Goal: Find specific page/section

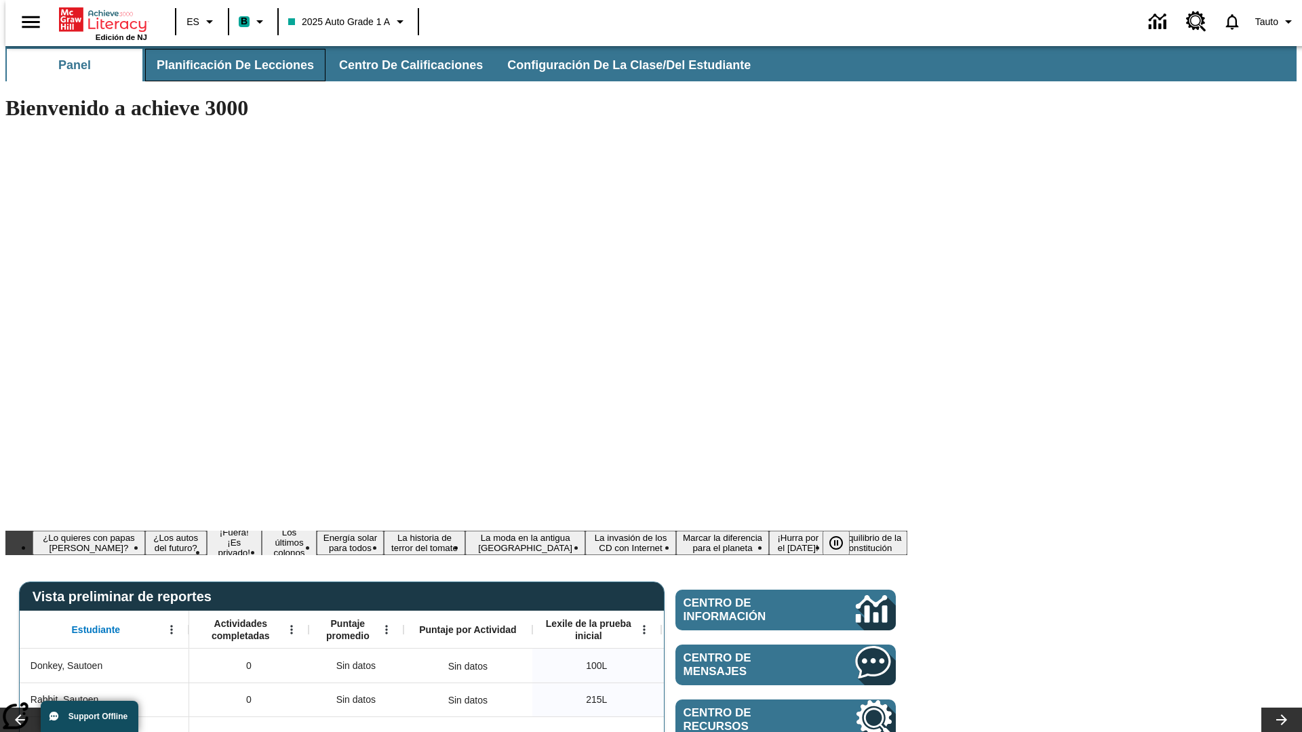
click at [227, 65] on span "Planificación de lecciones" at bounding box center [235, 66] width 157 height 16
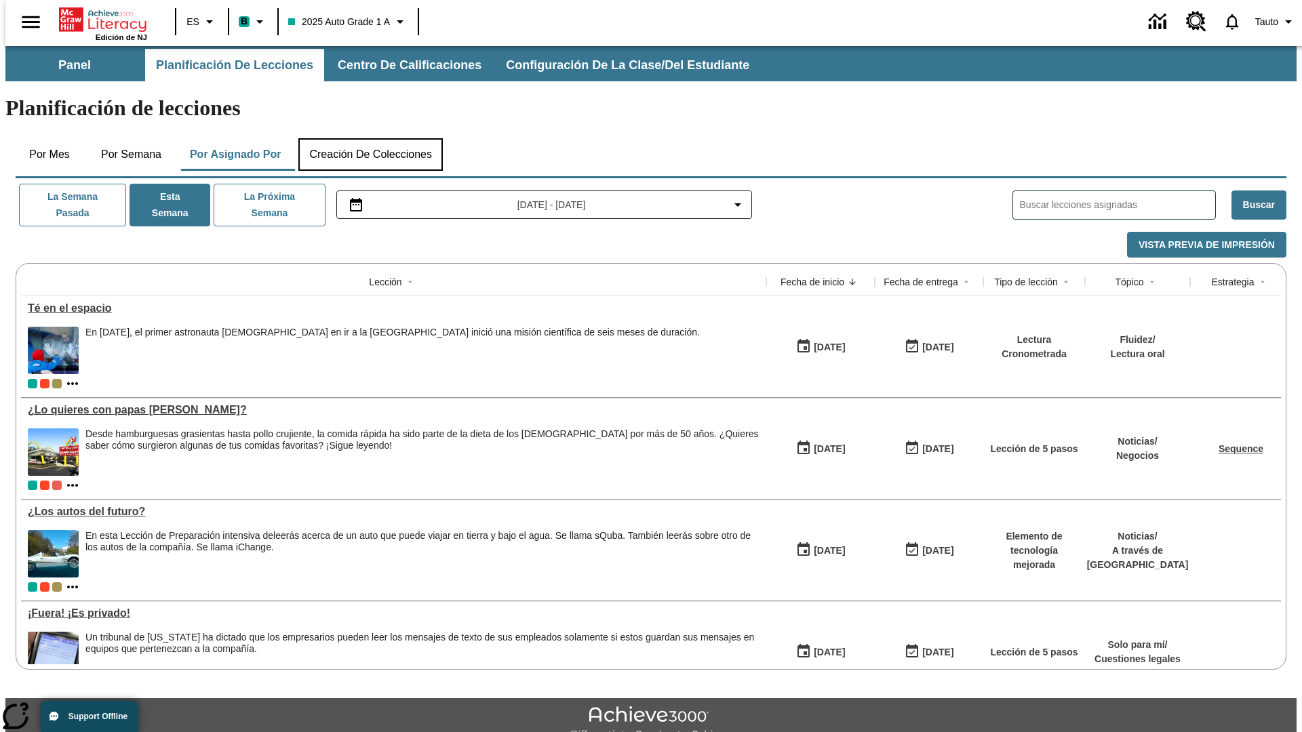
click at [370, 138] on button "Creación de colecciones" at bounding box center [370, 154] width 144 height 33
